Goal: Information Seeking & Learning: Learn about a topic

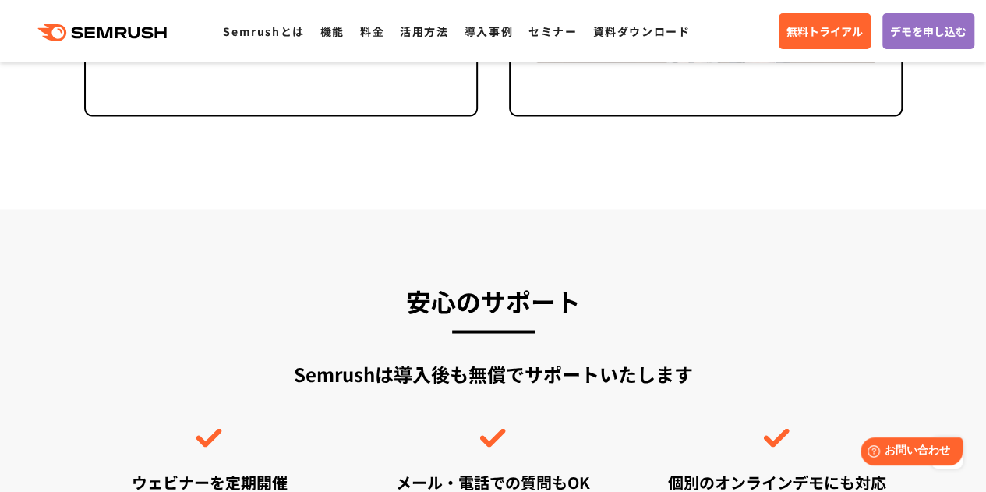
scroll to position [4445, 0]
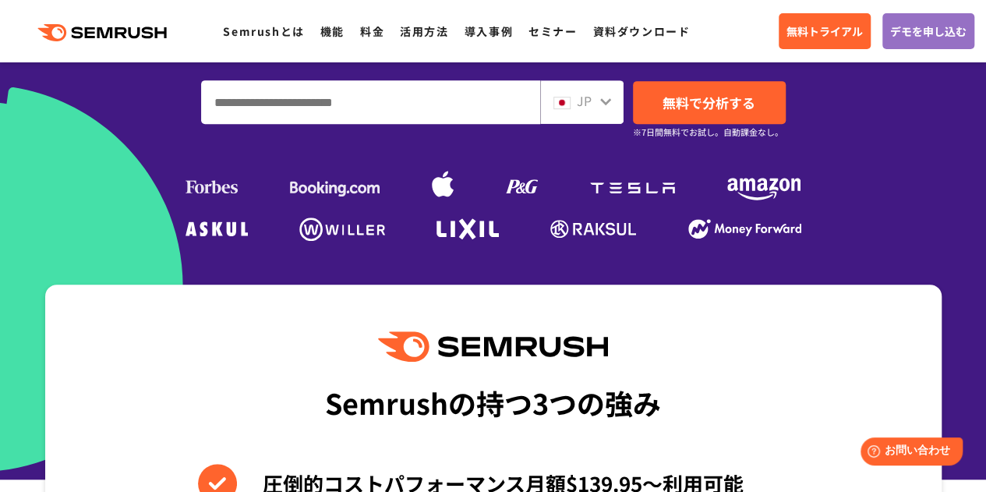
scroll to position [546, 0]
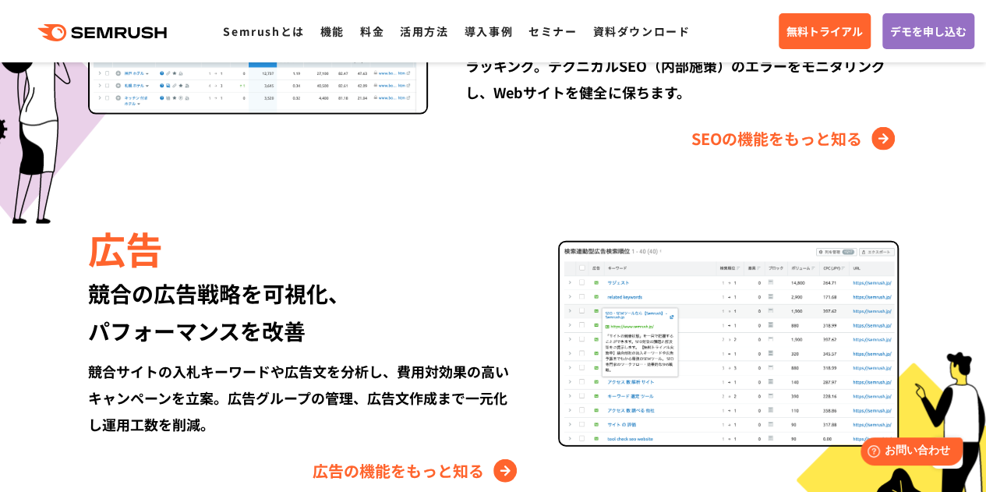
scroll to position [1716, 0]
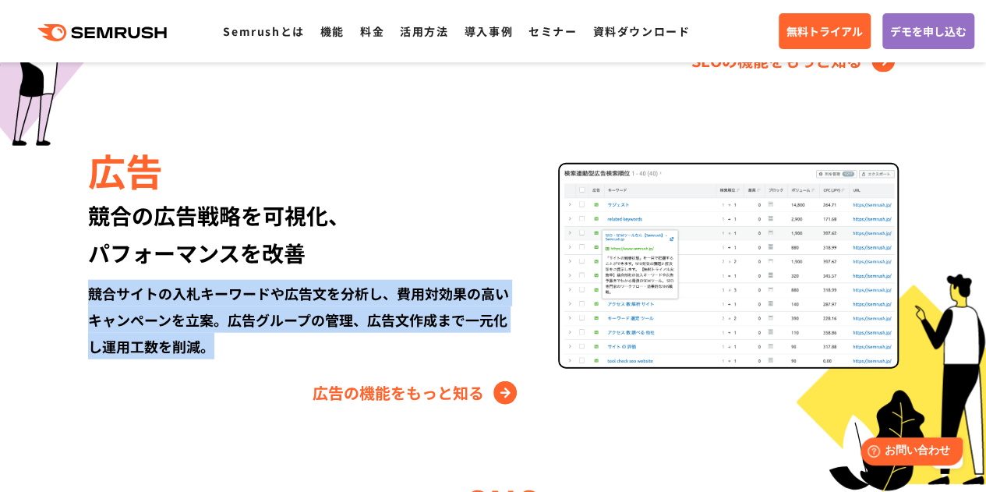
drag, startPoint x: 90, startPoint y: 294, endPoint x: 522, endPoint y: 355, distance: 436.3
click at [522, 355] on div "広告 競合の広告戦略を可視化、 パフォーマンスを改善 競合サイトの入札キーワードや広告文を分析し、費用対効果の高いキャンペーンを立案。広告グループの管理、広告…" at bounding box center [323, 274] width 470 height 262
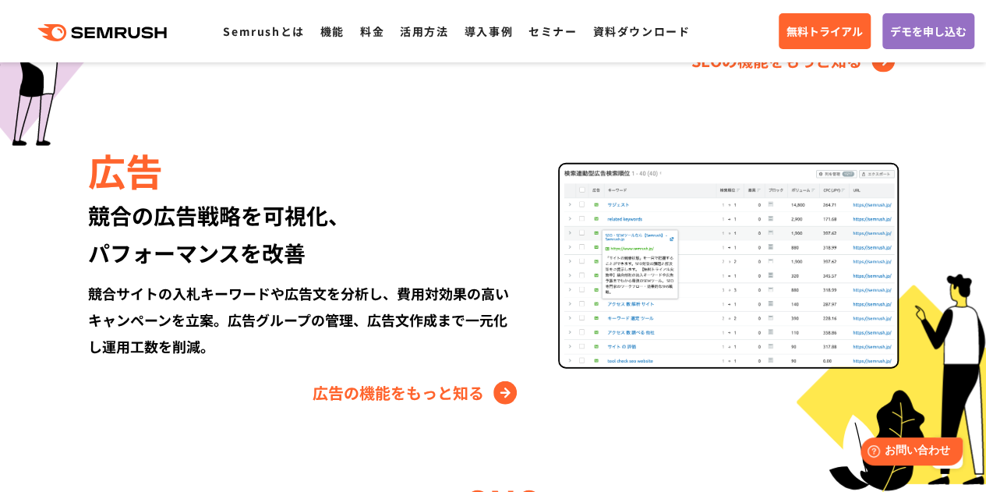
click at [308, 375] on div "広告 競合の広告戦略を可視化、 パフォーマンスを改善 競合サイトの入札キーワードや広告文を分析し、費用対効果の高いキャンペーンを立案。広告グループの管理、広告…" at bounding box center [323, 274] width 470 height 262
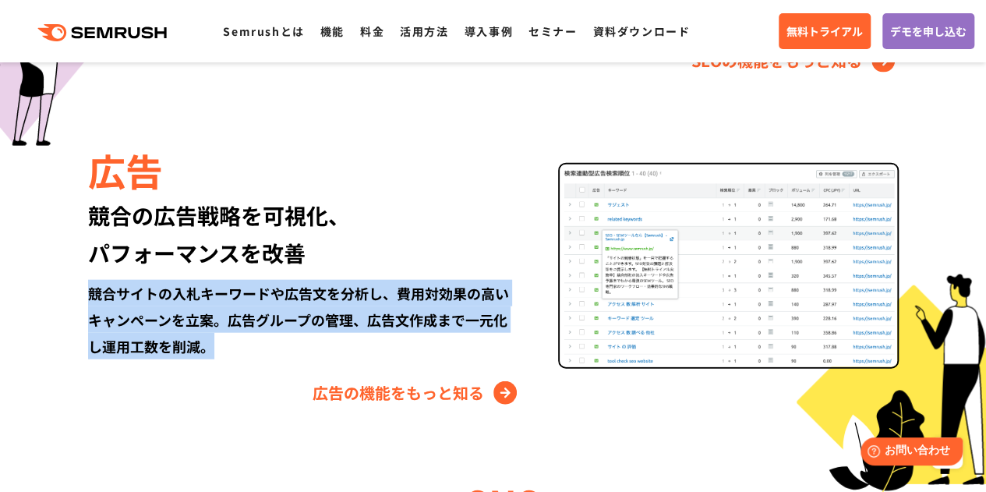
drag, startPoint x: 268, startPoint y: 370, endPoint x: 19, endPoint y: 287, distance: 263.1
click at [19, 287] on section "Semrushでできること SEO、広告、SNSなどデジタルマーケティングのあらゆる領域を網羅。 競合サイトの調査・分析、順位変動のトラッキングなどを一元化し…" at bounding box center [493, 229] width 986 height 1557
click at [498, 383] on link "広告の機能をもっと知る" at bounding box center [417, 393] width 208 height 25
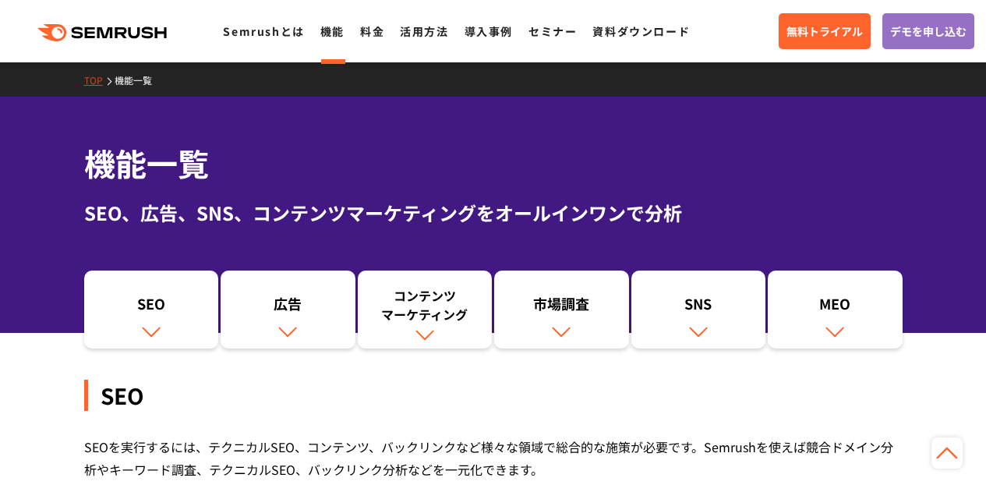
scroll to position [1622, 0]
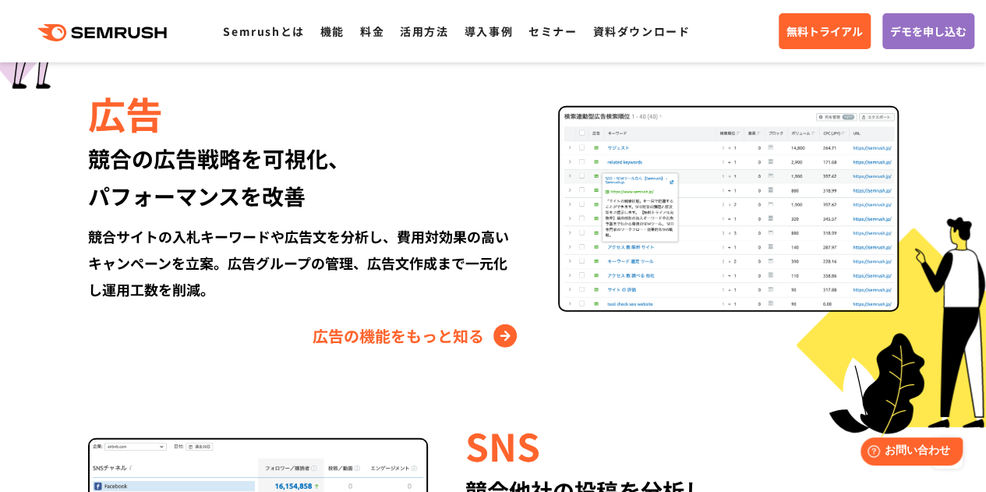
scroll to position [1695, 0]
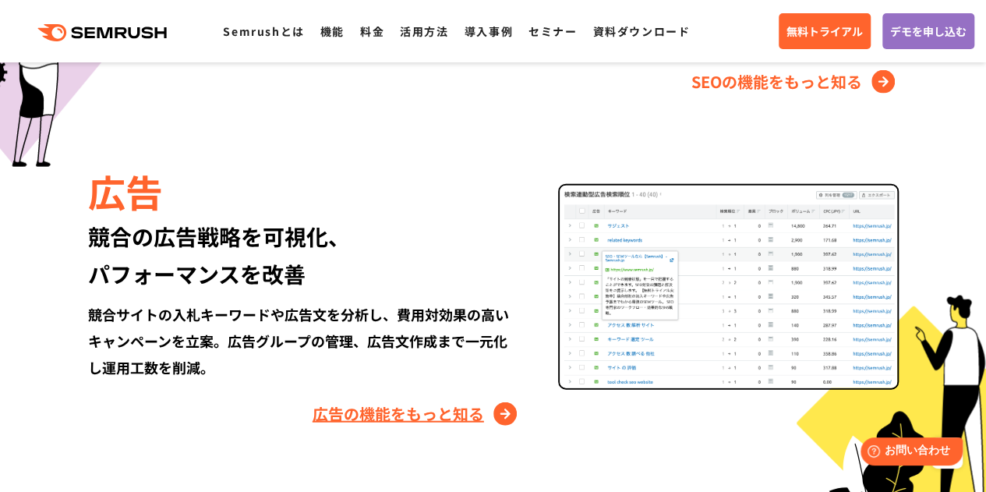
click at [512, 402] on link "広告の機能をもっと知る" at bounding box center [417, 414] width 208 height 25
